Goal: Transaction & Acquisition: Obtain resource

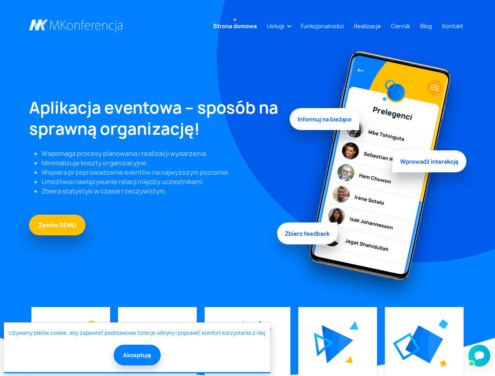
click at [277, 26] on link "Usługi" at bounding box center [276, 26] width 24 height 14
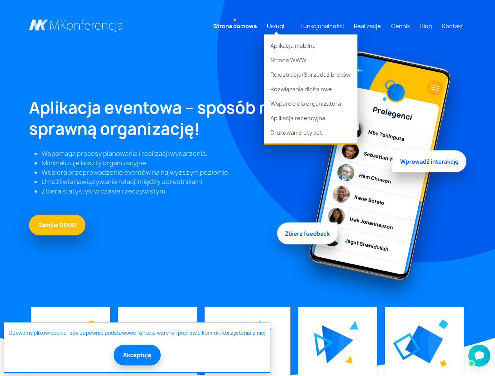
click at [337, 344] on img at bounding box center [338, 344] width 32 height 38
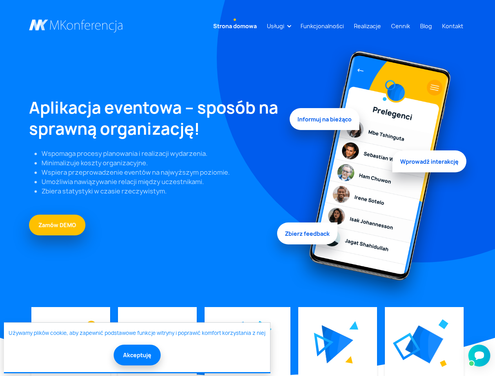
click at [424, 344] on div at bounding box center [424, 344] width 63 height 59
click at [136, 355] on button "Akceptuję" at bounding box center [137, 355] width 47 height 21
